Goal: Information Seeking & Learning: Learn about a topic

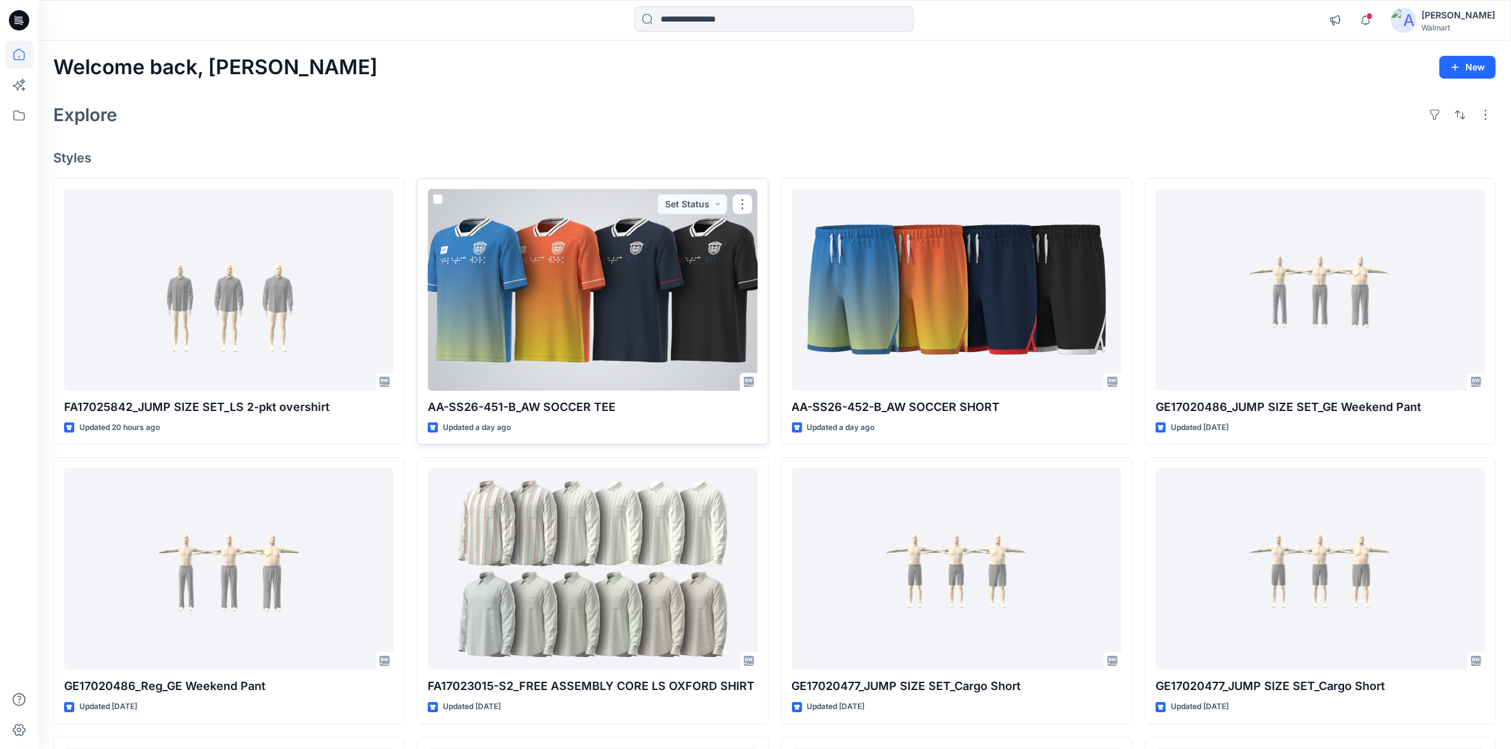
click at [557, 296] on div at bounding box center [592, 290] width 329 height 202
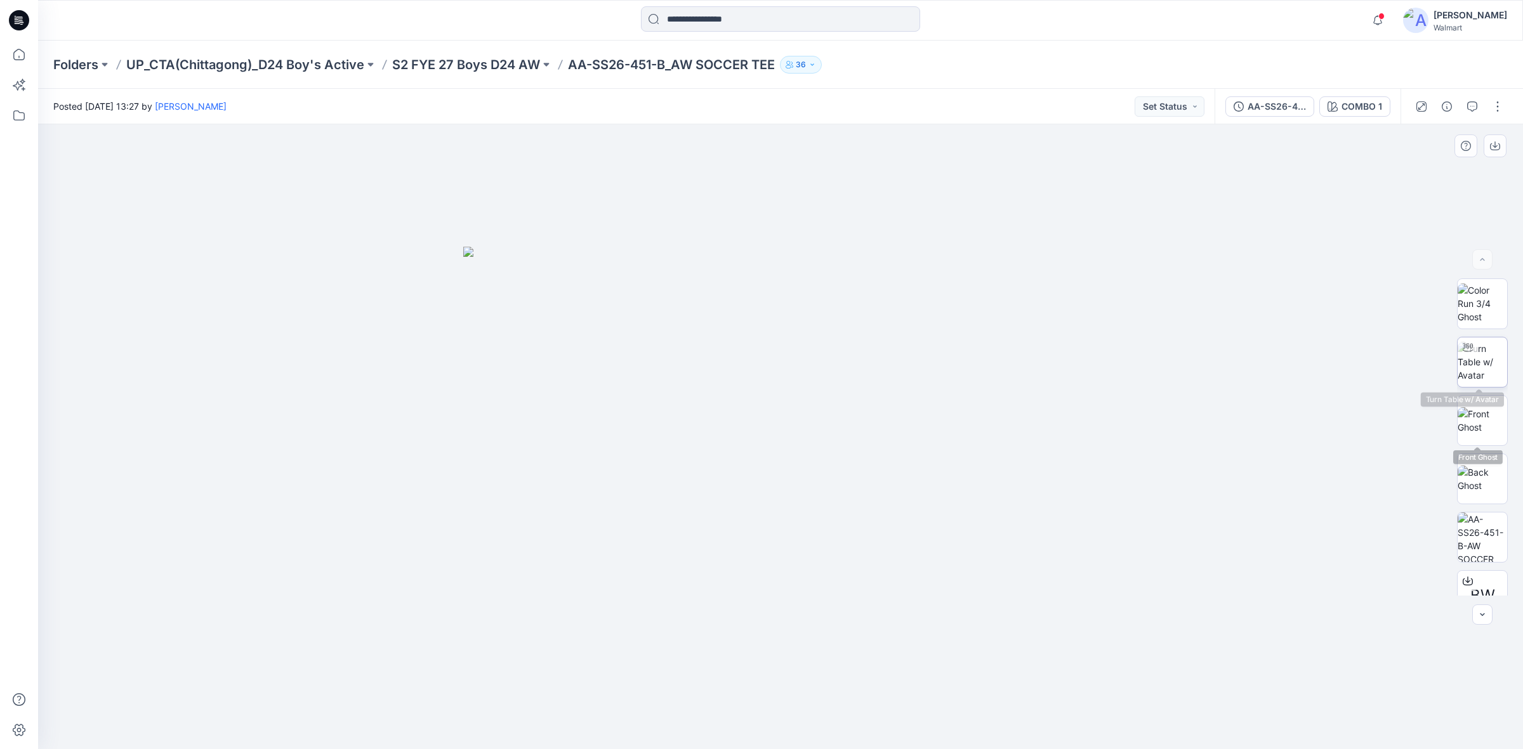
click at [1492, 366] on img at bounding box center [1481, 362] width 49 height 40
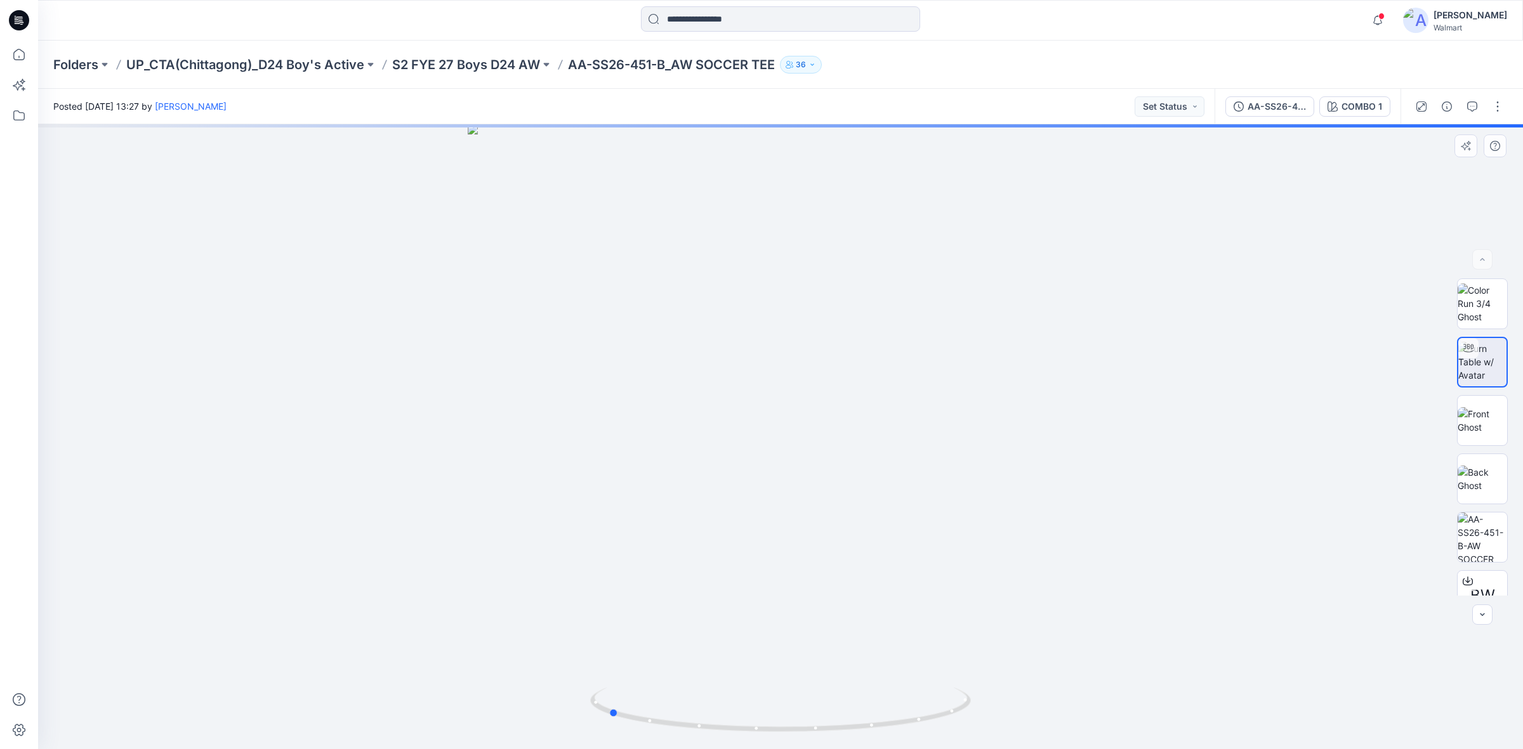
drag, startPoint x: 782, startPoint y: 735, endPoint x: 990, endPoint y: 721, distance: 208.6
click at [990, 721] on div at bounding box center [780, 436] width 1485 height 625
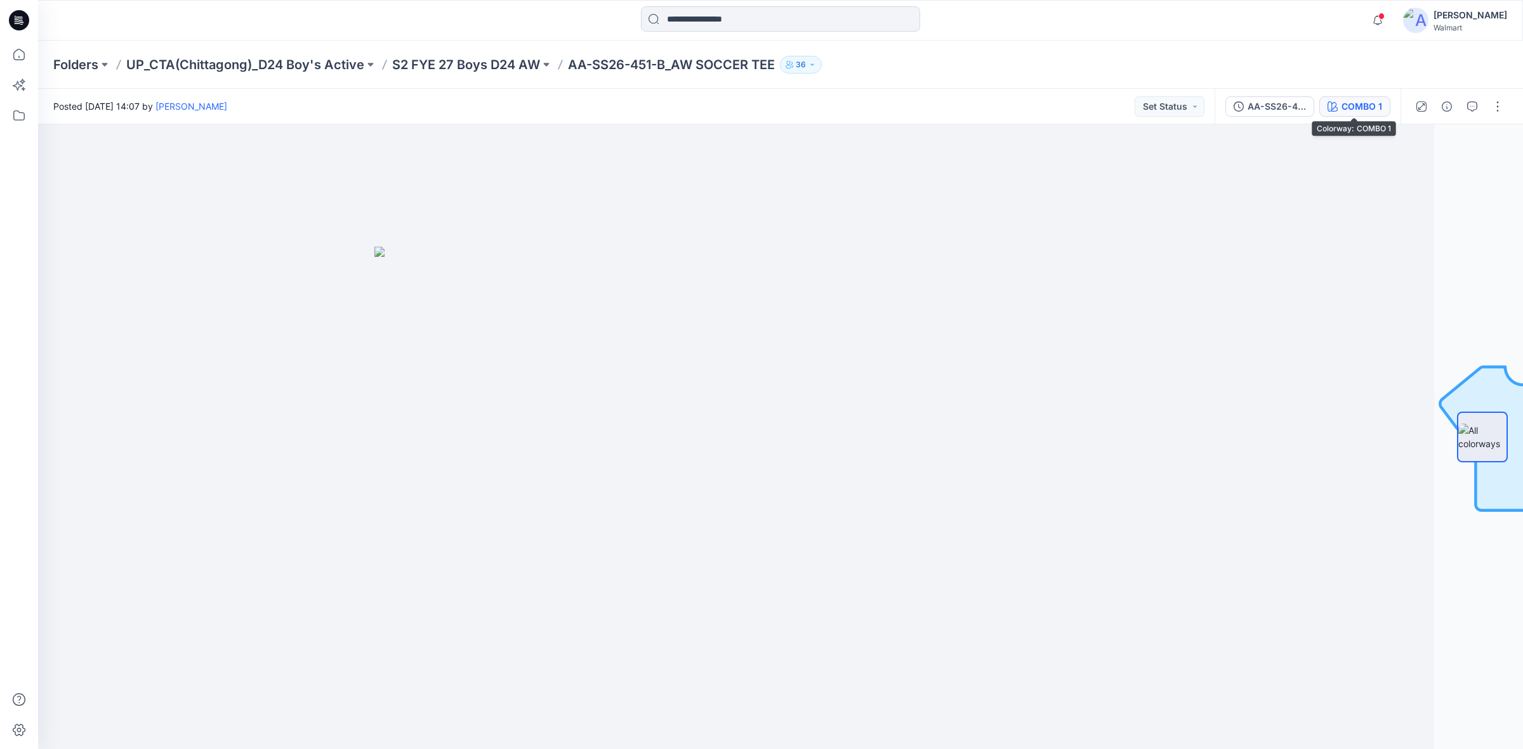
click at [1358, 109] on div "COMBO 1" at bounding box center [1361, 107] width 41 height 14
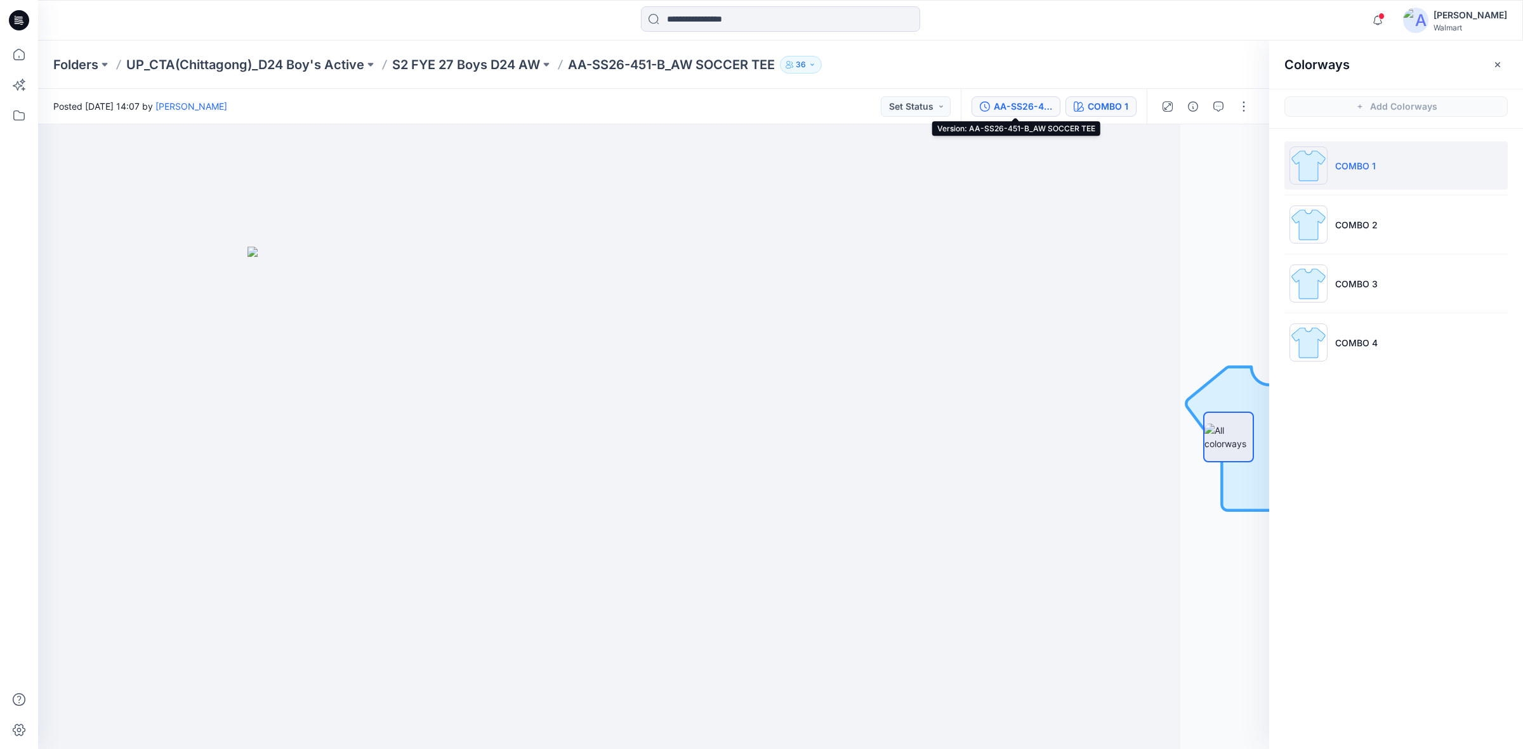
click at [1014, 108] on div "AA-SS26-451-B_AW SOCCER TEE" at bounding box center [1023, 107] width 58 height 14
